Goal: Transaction & Acquisition: Purchase product/service

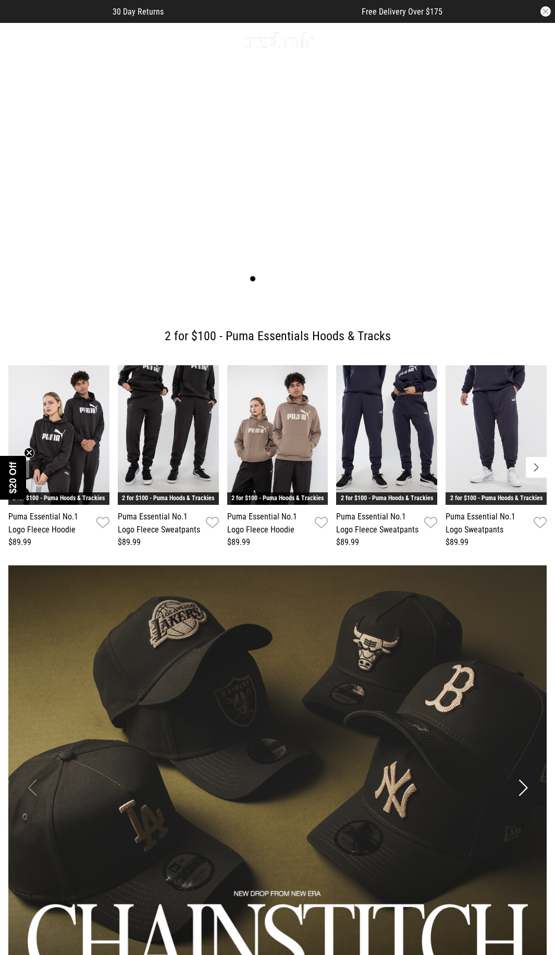
click at [124, 41] on link "Sale" at bounding box center [129, 40] width 17 height 10
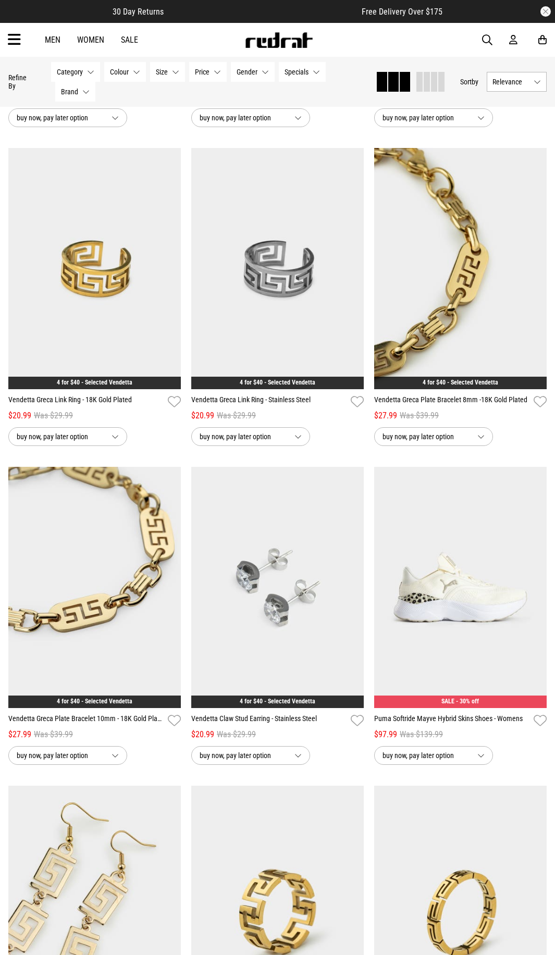
scroll to position [1355, 0]
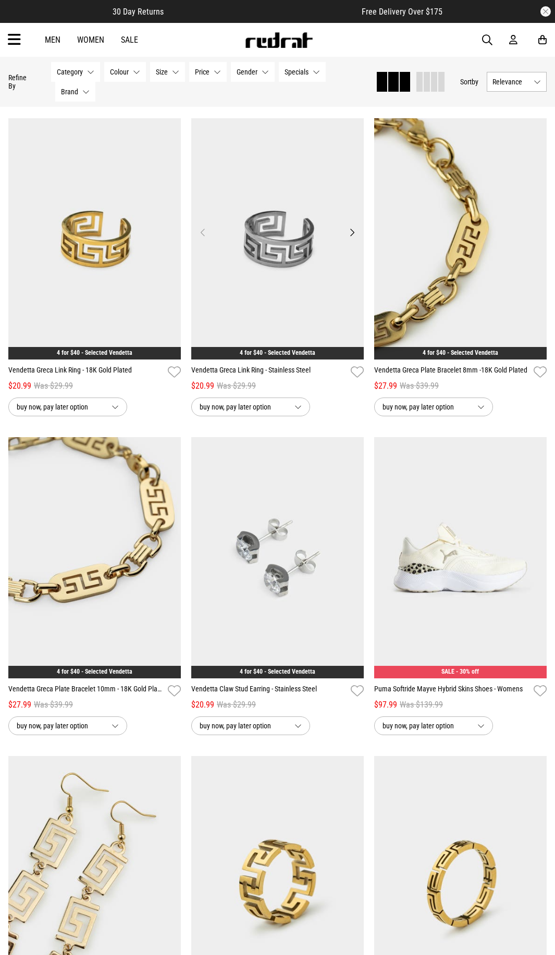
click at [351, 234] on button "Next" at bounding box center [352, 232] width 13 height 13
click at [127, 237] on img at bounding box center [94, 238] width 172 height 241
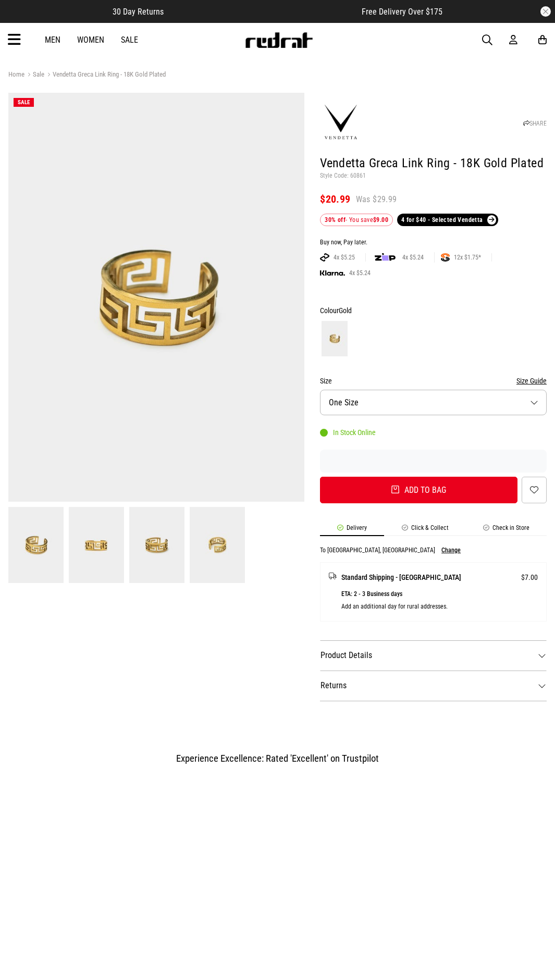
click at [413, 413] on button "Size One Size" at bounding box center [433, 403] width 227 height 26
click at [413, 404] on button "Size One Size" at bounding box center [433, 403] width 227 height 26
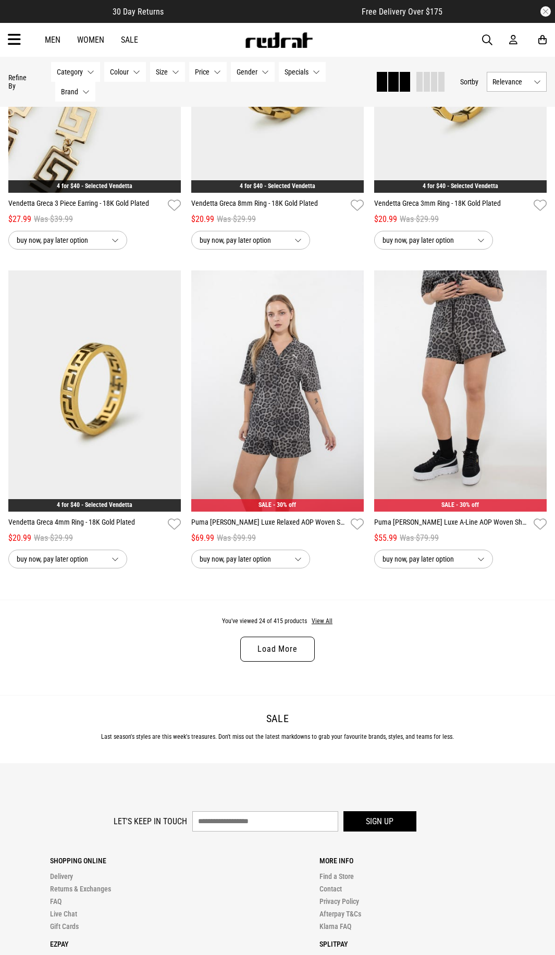
scroll to position [2189, 0]
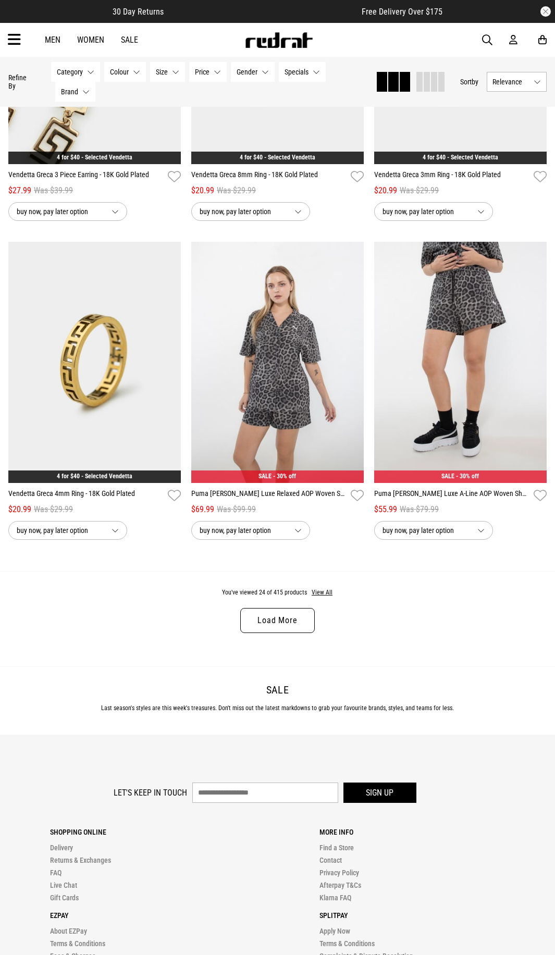
click at [253, 623] on link "Load More" at bounding box center [277, 620] width 74 height 25
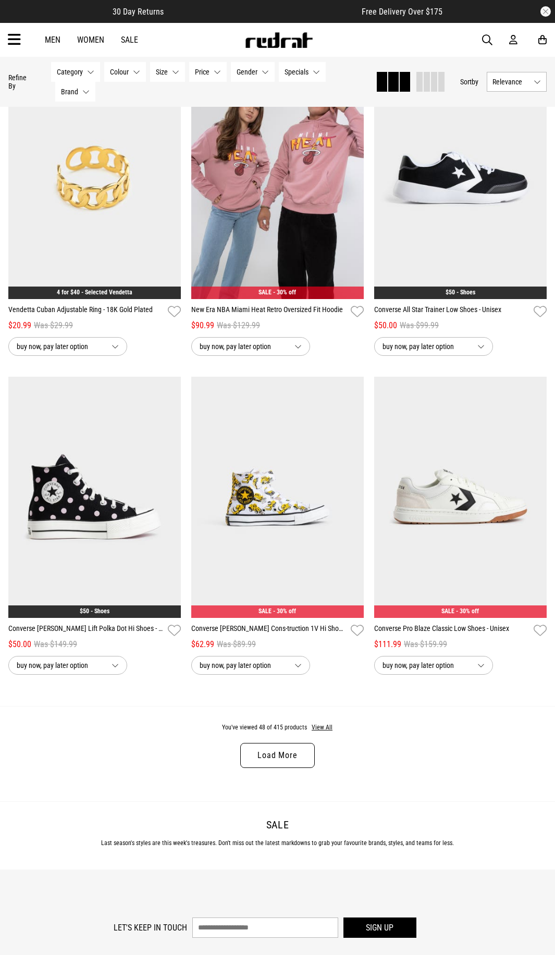
scroll to position [4847, 0]
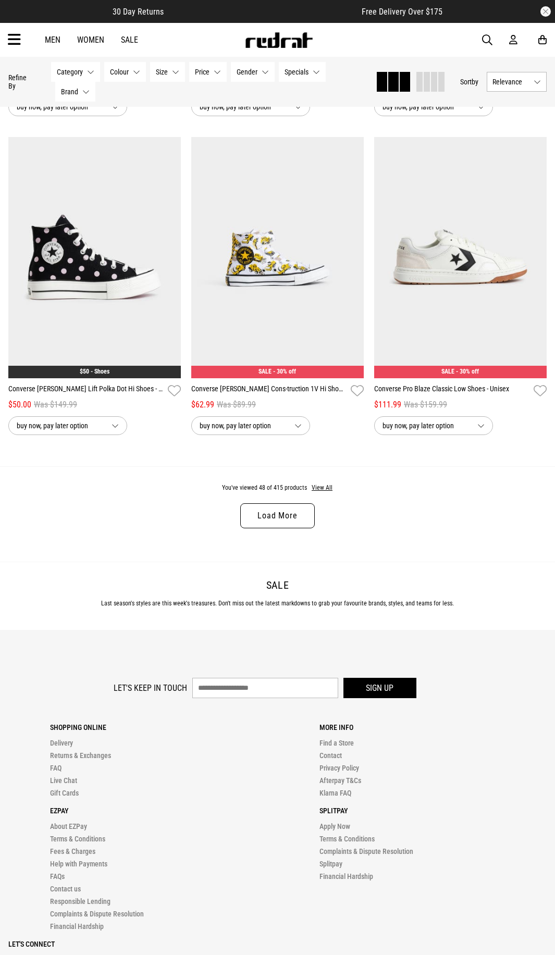
click at [292, 522] on link "Load More" at bounding box center [277, 515] width 74 height 25
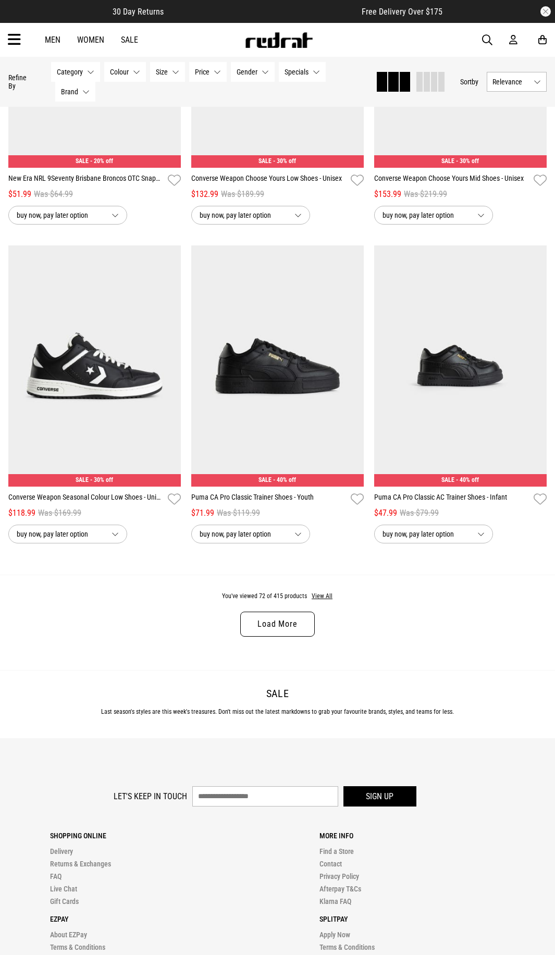
scroll to position [7296, 0]
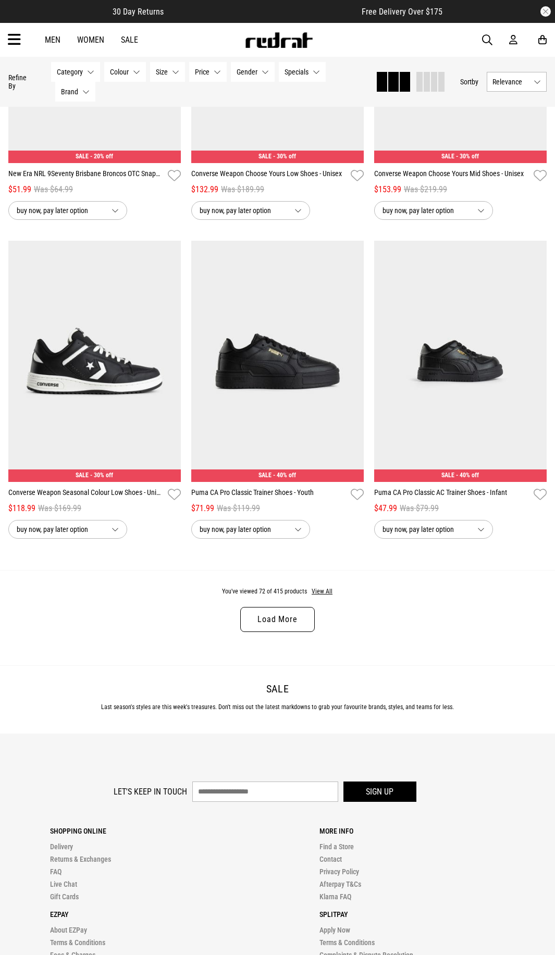
click at [275, 625] on link "Load More" at bounding box center [277, 619] width 74 height 25
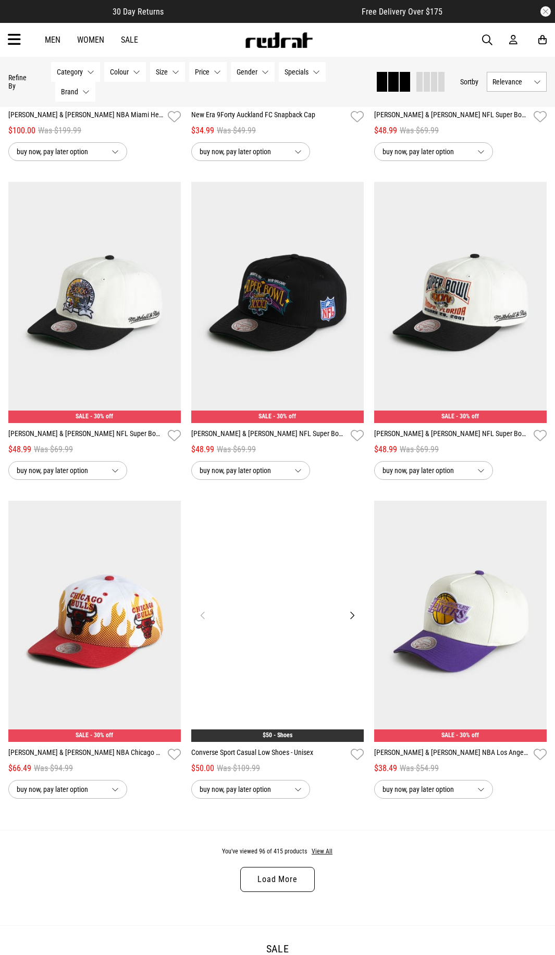
scroll to position [9902, 0]
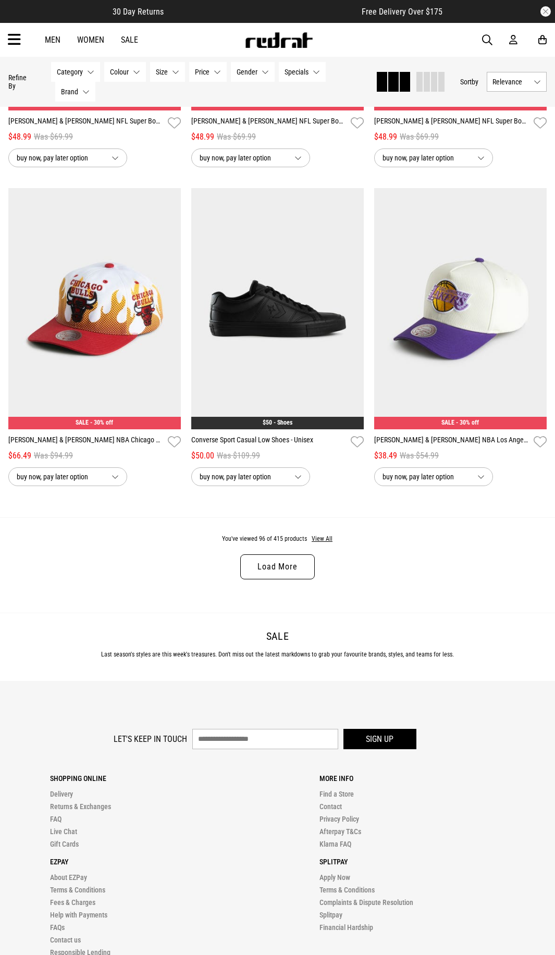
click at [257, 576] on link "Load More" at bounding box center [277, 566] width 74 height 25
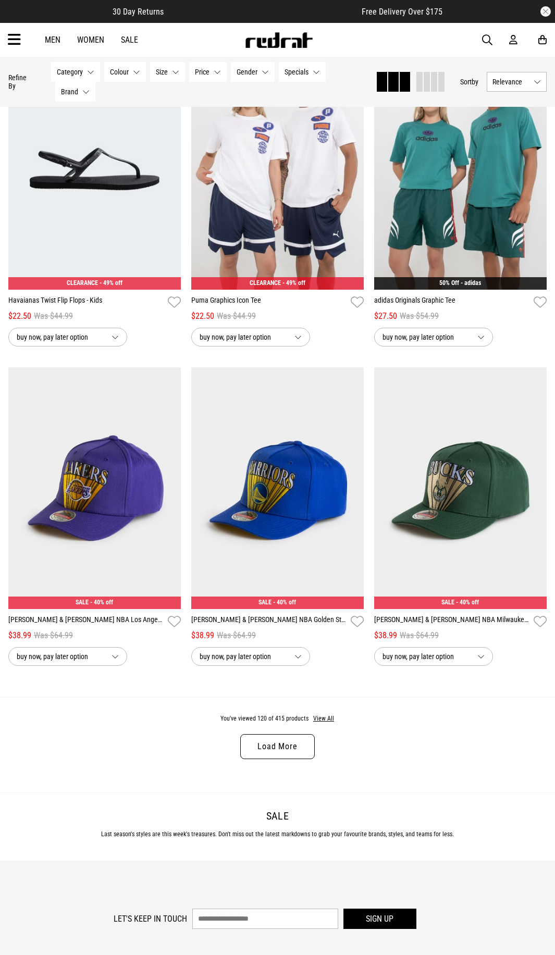
scroll to position [12612, 0]
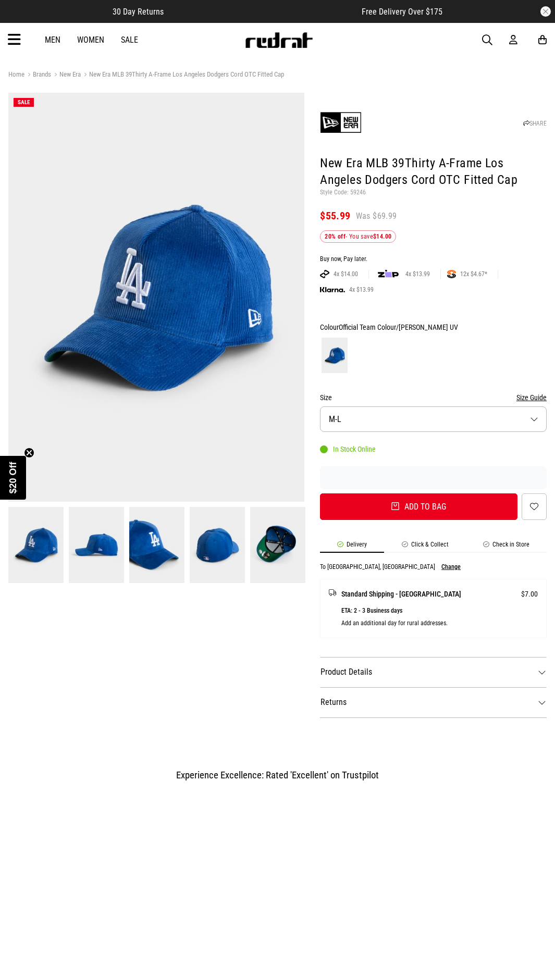
click at [411, 425] on button "Size M-L" at bounding box center [433, 419] width 227 height 26
click at [371, 471] on icon at bounding box center [368, 469] width 6 height 6
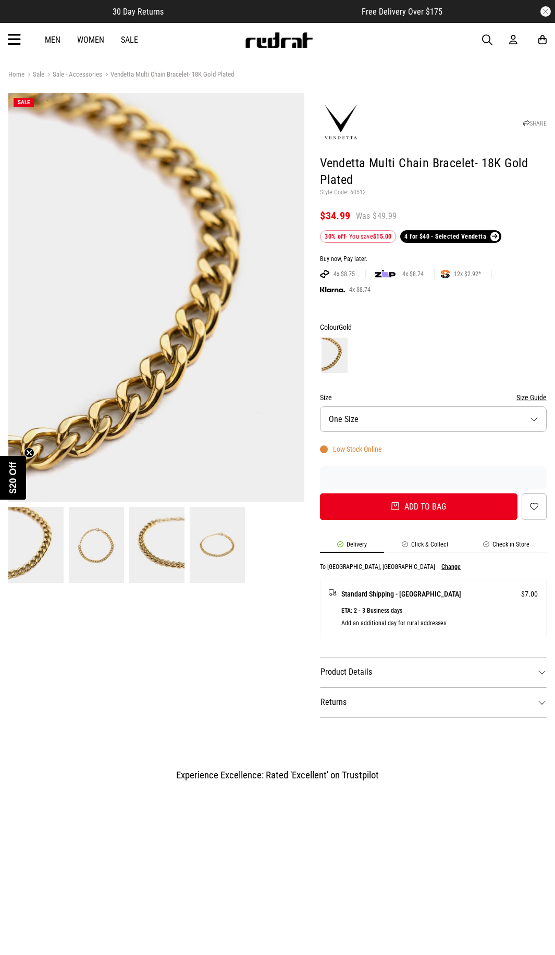
click at [385, 412] on button "Size One Size" at bounding box center [433, 419] width 227 height 26
drag, startPoint x: 403, startPoint y: 409, endPoint x: 401, endPoint y: 388, distance: 20.9
click at [403, 409] on button "Size One Size" at bounding box center [433, 419] width 227 height 26
click at [245, 508] on link at bounding box center [217, 545] width 60 height 77
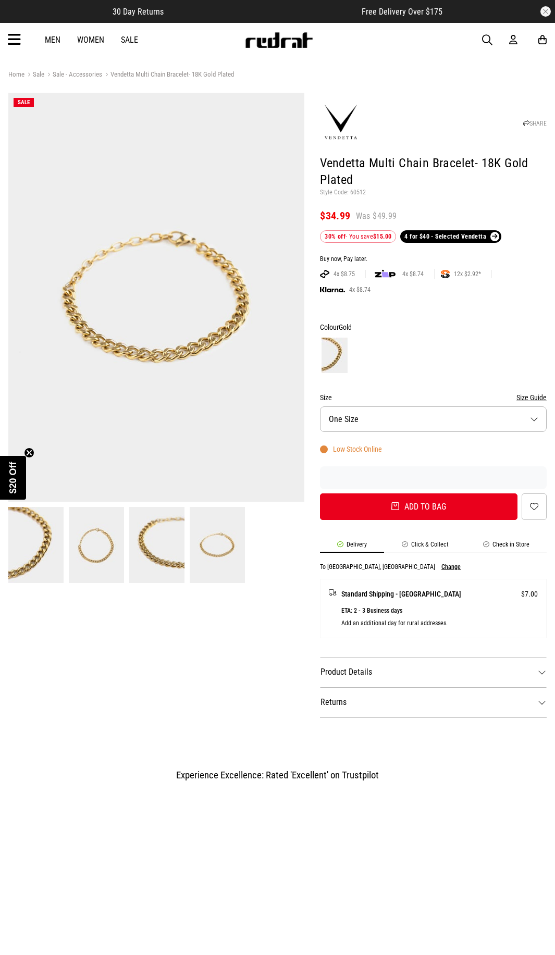
click at [150, 534] on img at bounding box center [156, 545] width 55 height 77
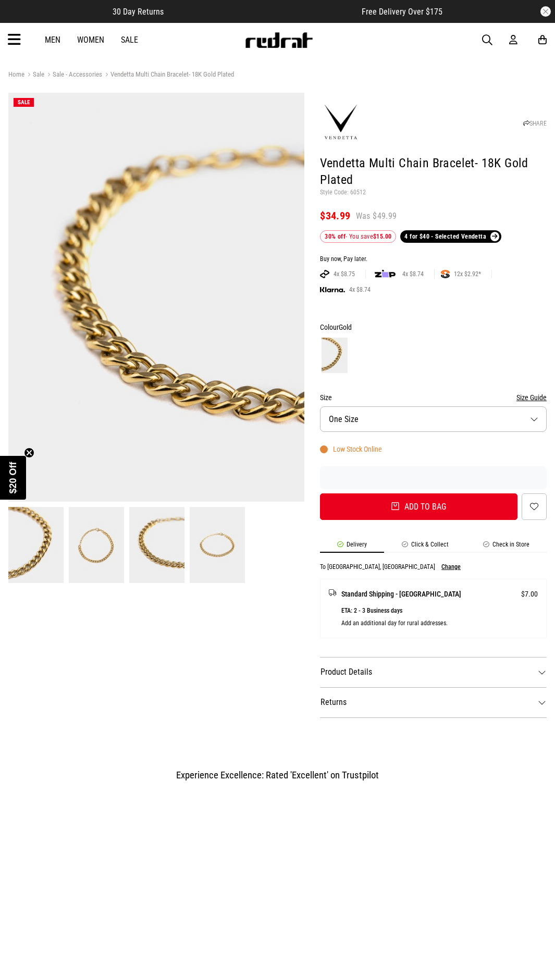
click at [102, 537] on img at bounding box center [96, 545] width 55 height 77
click at [8, 537] on img at bounding box center [35, 545] width 55 height 77
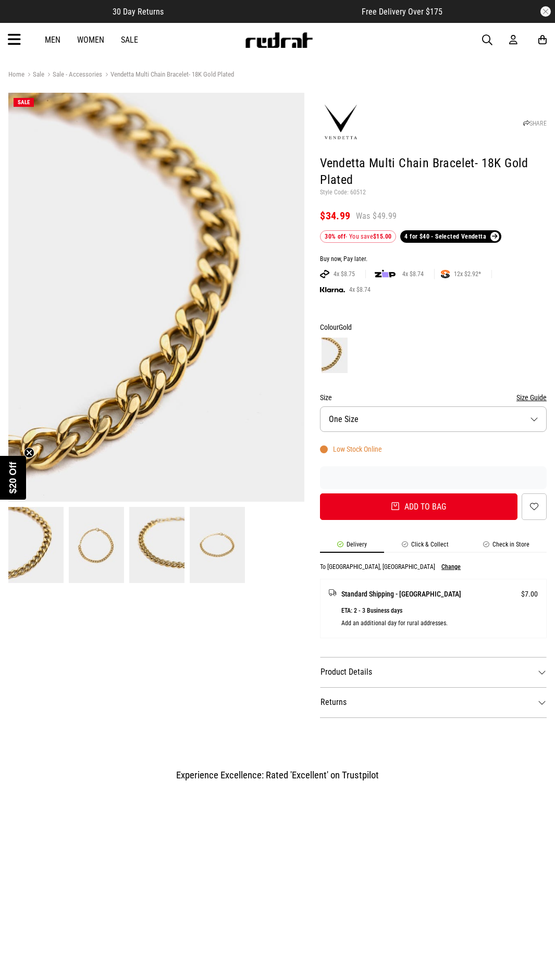
click at [364, 416] on button "Size One Size" at bounding box center [433, 419] width 227 height 26
click at [220, 415] on img at bounding box center [156, 297] width 297 height 409
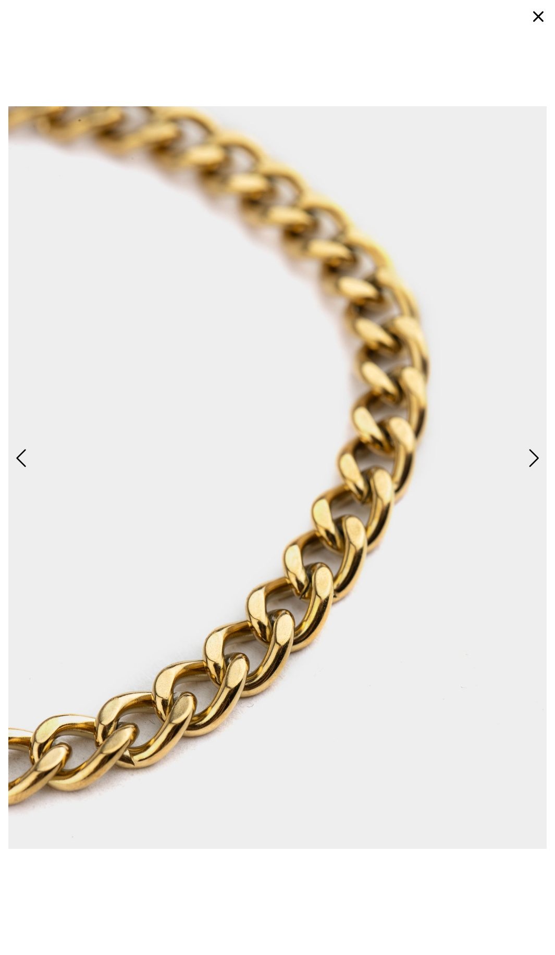
click at [544, 23] on button "button" at bounding box center [538, 16] width 25 height 25
